Goal: Information Seeking & Learning: Learn about a topic

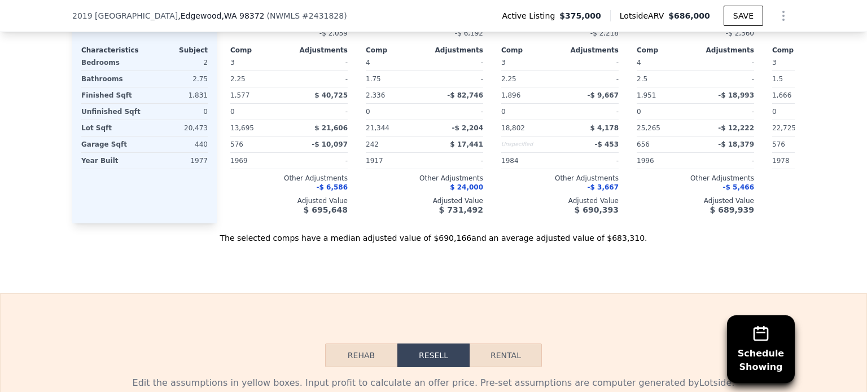
scroll to position [1293, 0]
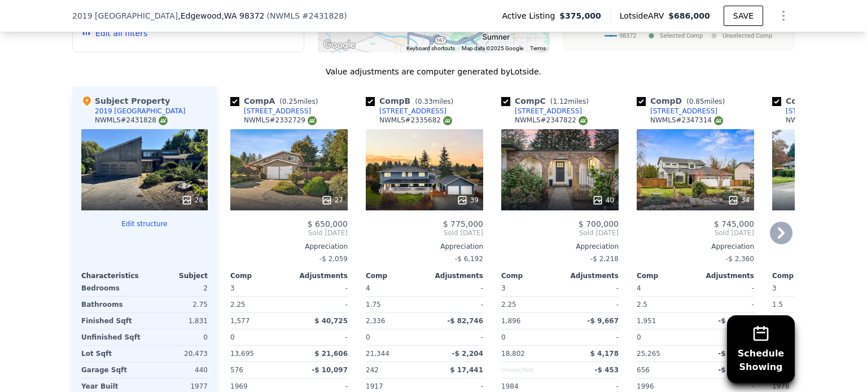
click at [291, 206] on div "27" at bounding box center [289, 200] width 108 height 11
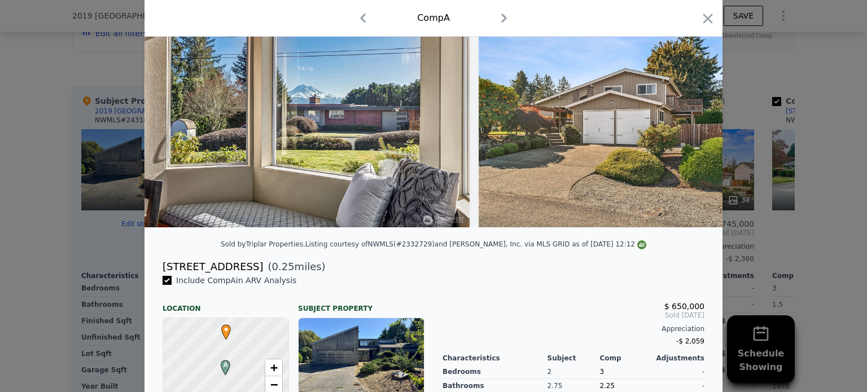
scroll to position [226, 0]
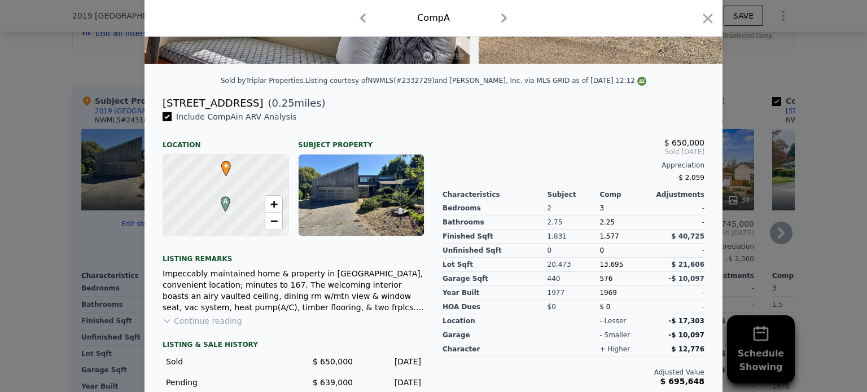
click at [709, 14] on icon "button" at bounding box center [708, 19] width 16 height 16
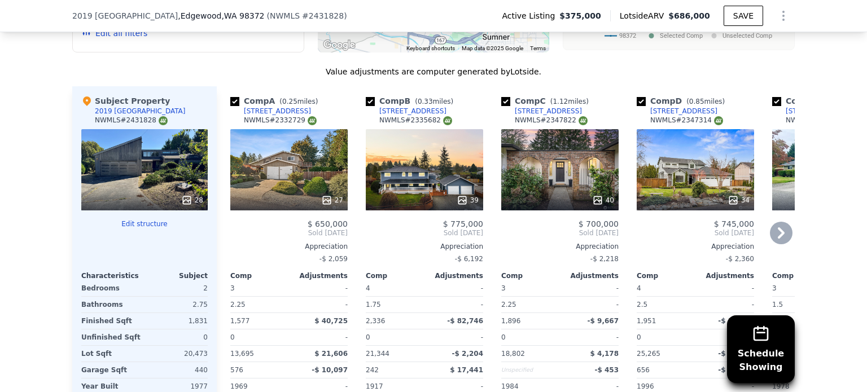
click at [454, 169] on div "39" at bounding box center [424, 169] width 117 height 81
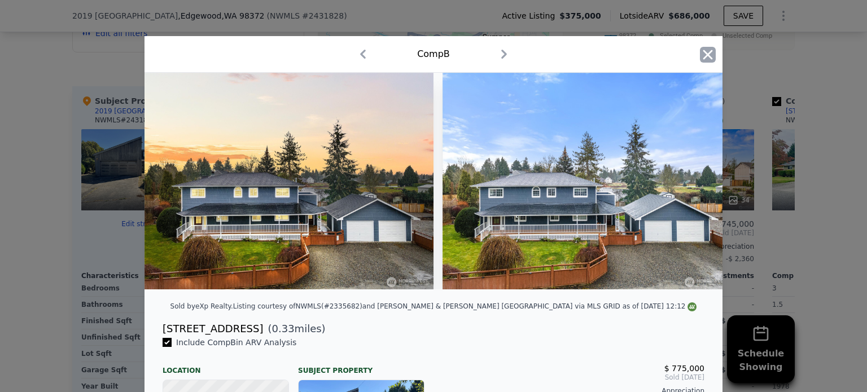
click at [700, 52] on icon "button" at bounding box center [708, 55] width 16 height 16
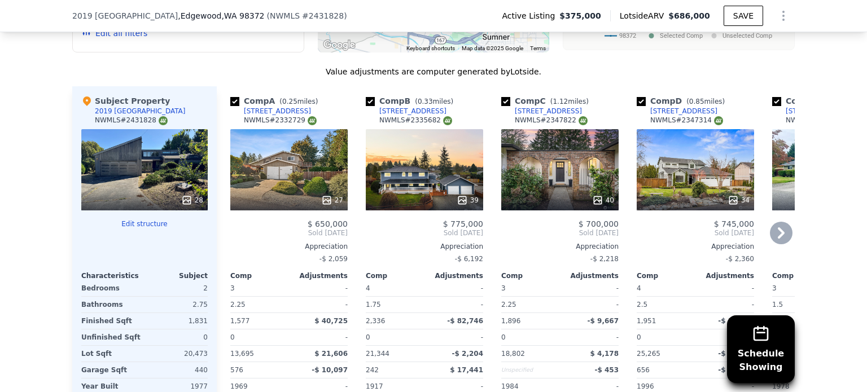
click at [542, 180] on div "40" at bounding box center [559, 169] width 117 height 81
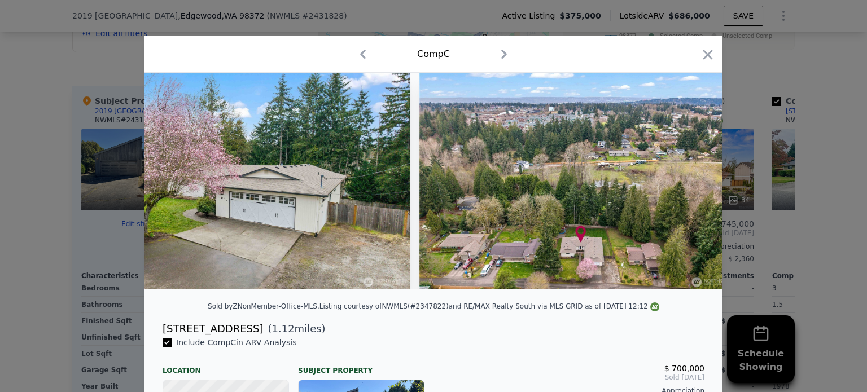
scroll to position [0, 12847]
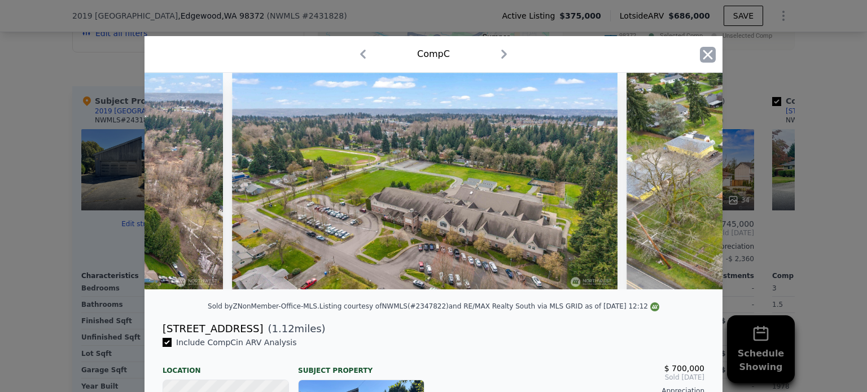
click at [706, 47] on icon "button" at bounding box center [708, 55] width 16 height 16
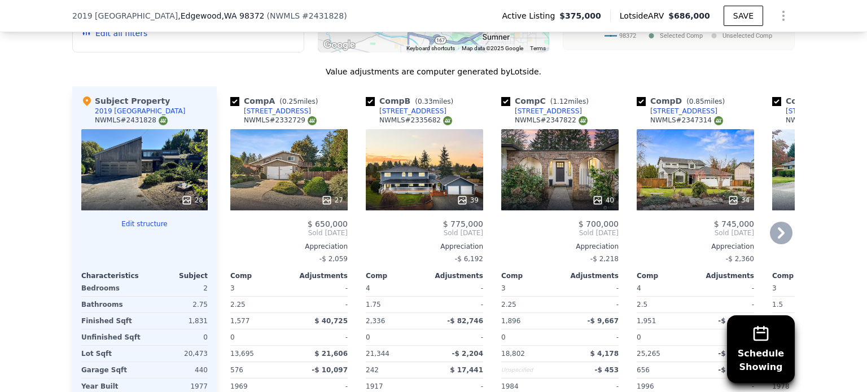
click at [659, 182] on div "34" at bounding box center [694, 169] width 117 height 81
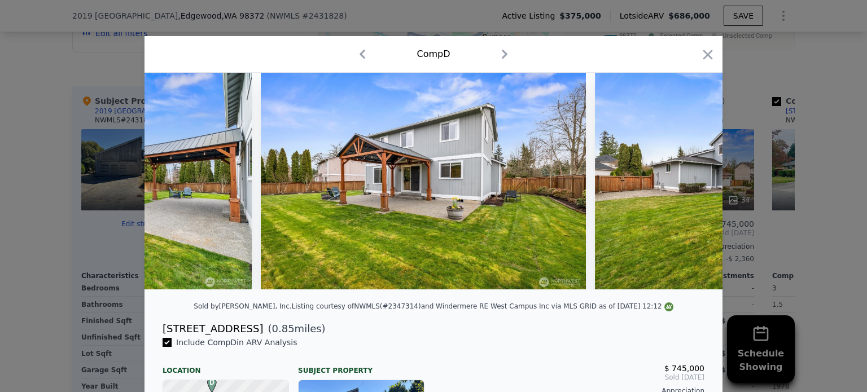
scroll to position [0, 9236]
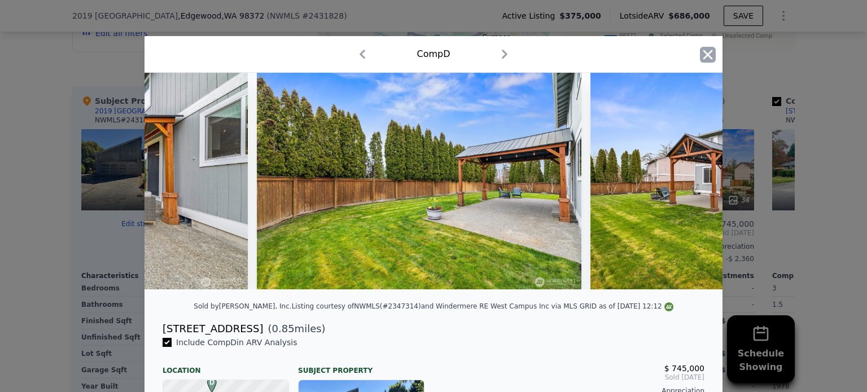
click at [707, 50] on icon "button" at bounding box center [708, 55] width 16 height 16
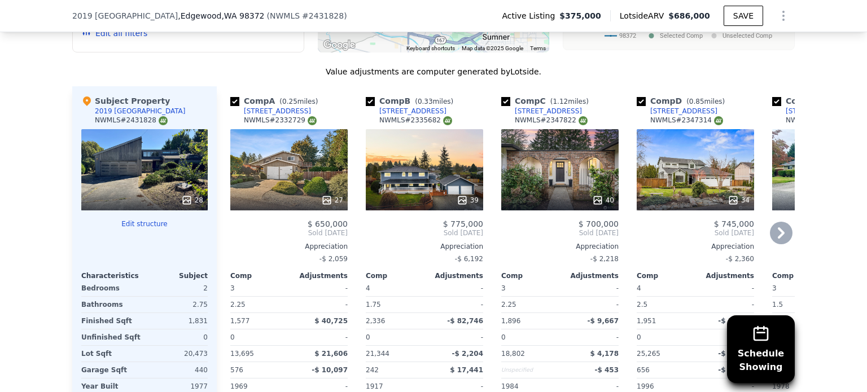
click at [783, 236] on icon at bounding box center [781, 233] width 23 height 23
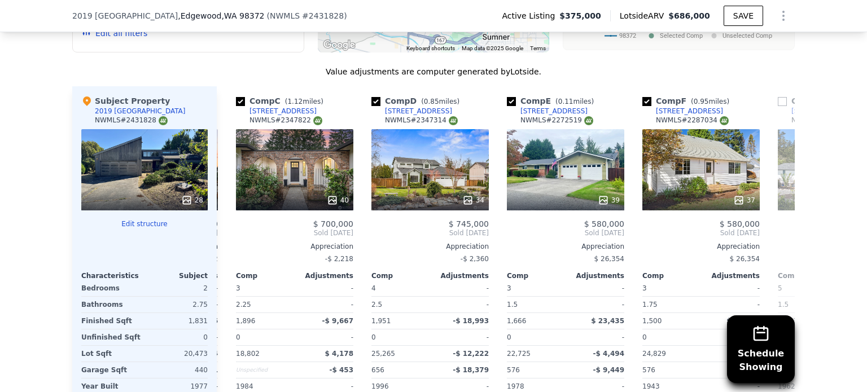
scroll to position [0, 271]
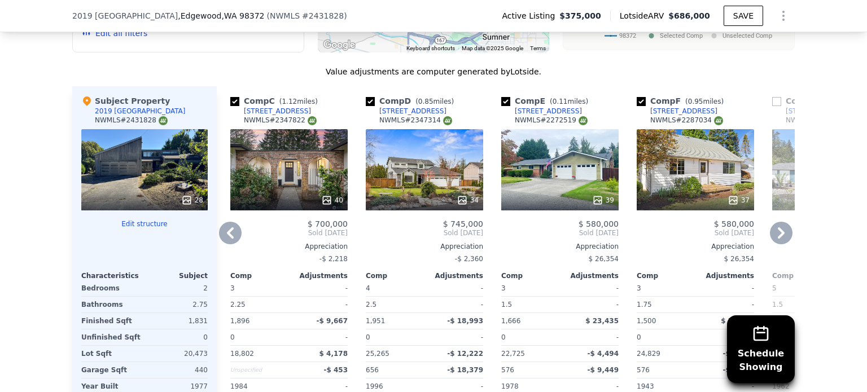
click at [547, 196] on div at bounding box center [559, 200] width 117 height 20
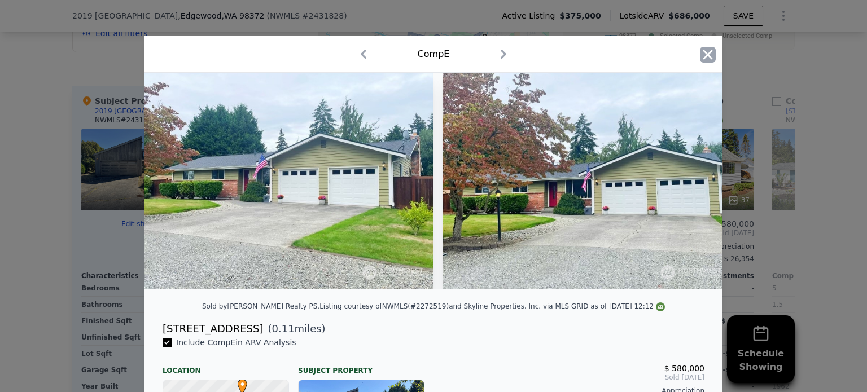
click at [707, 54] on icon "button" at bounding box center [708, 55] width 16 height 16
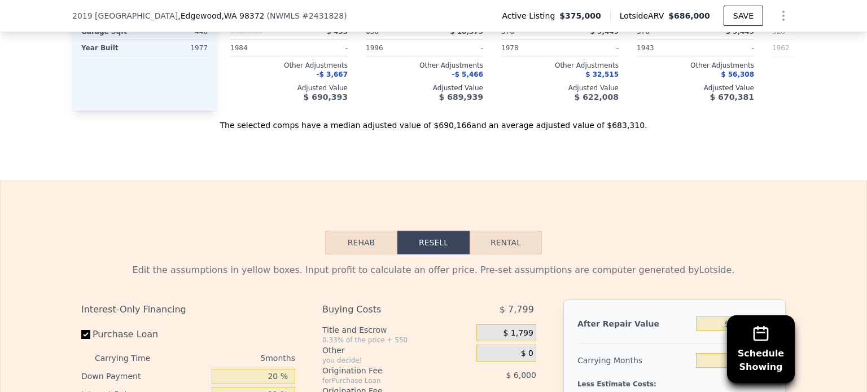
scroll to position [1858, 0]
